Goal: Navigation & Orientation: Find specific page/section

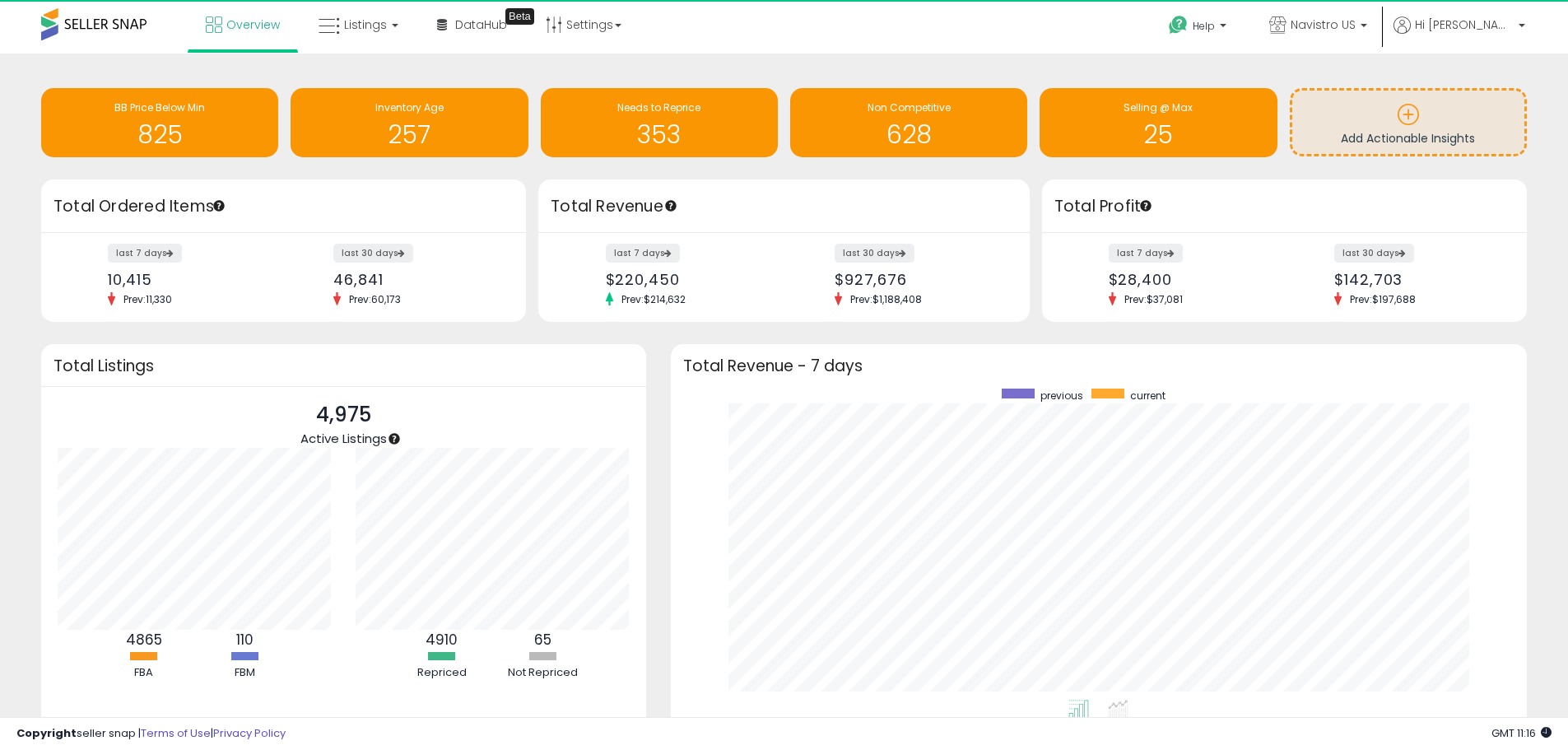
scroll to position [312, 824]
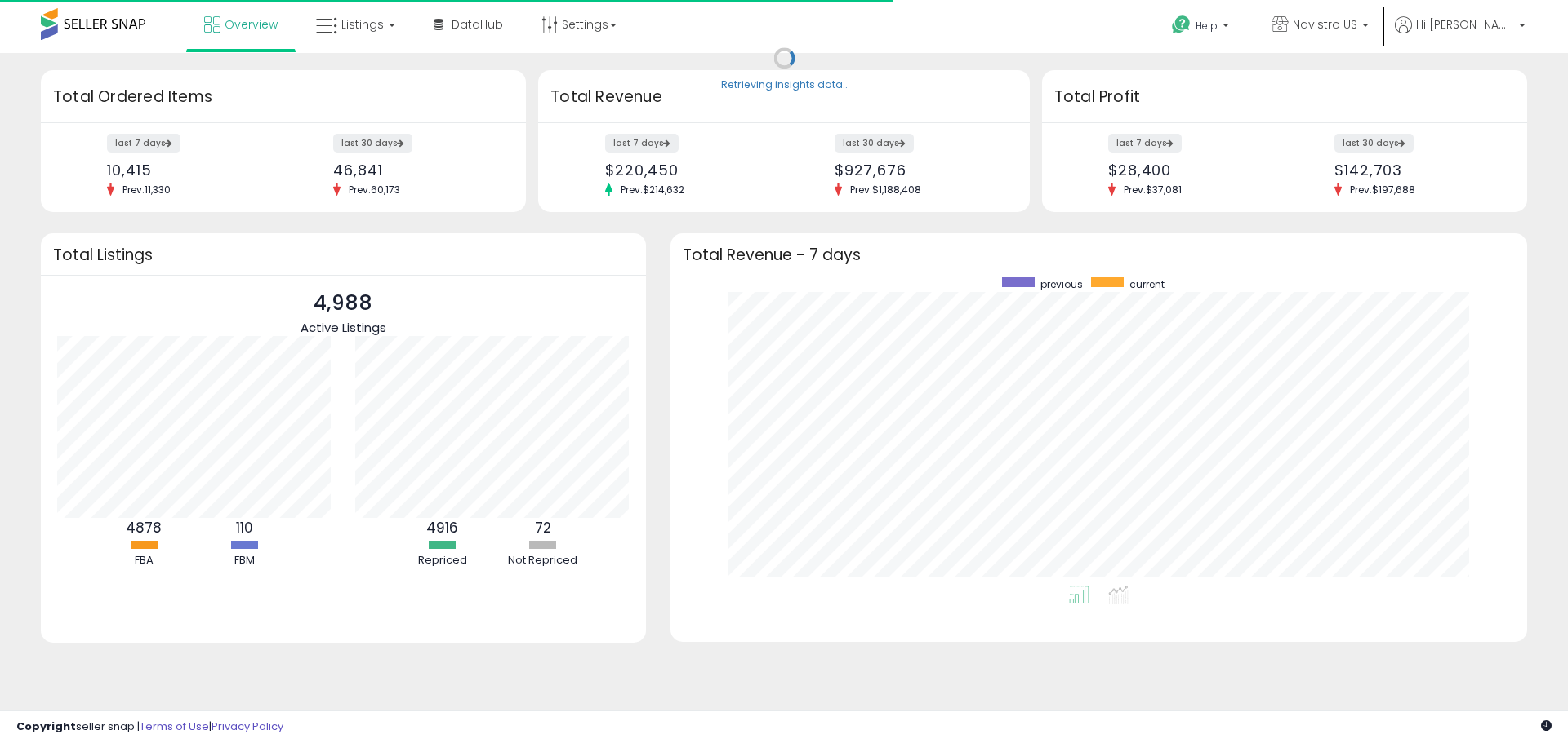
scroll to position [309, 824]
click at [331, 31] on icon at bounding box center [326, 26] width 21 height 21
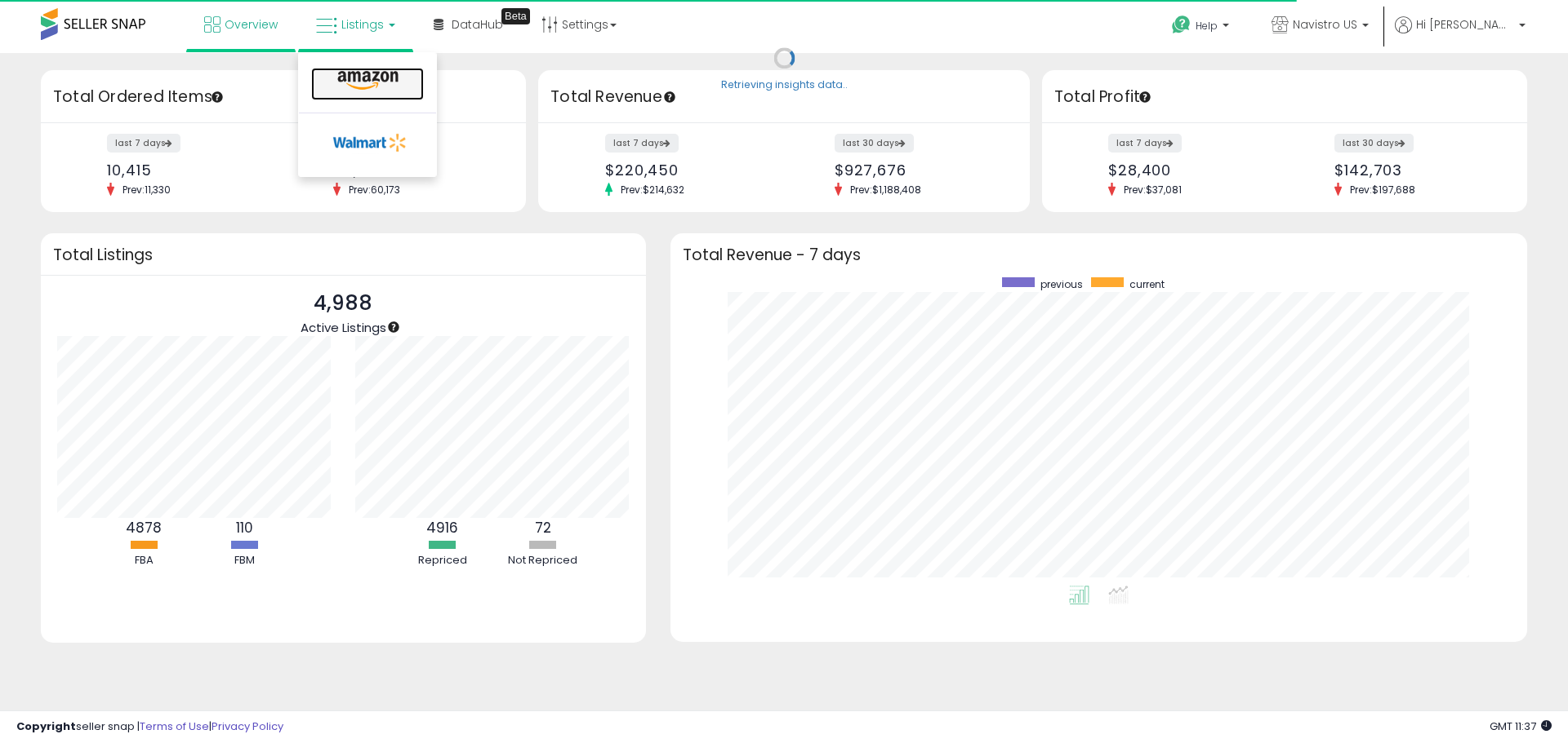
click at [374, 67] on link at bounding box center [367, 84] width 113 height 32
